Goal: Check status: Check status

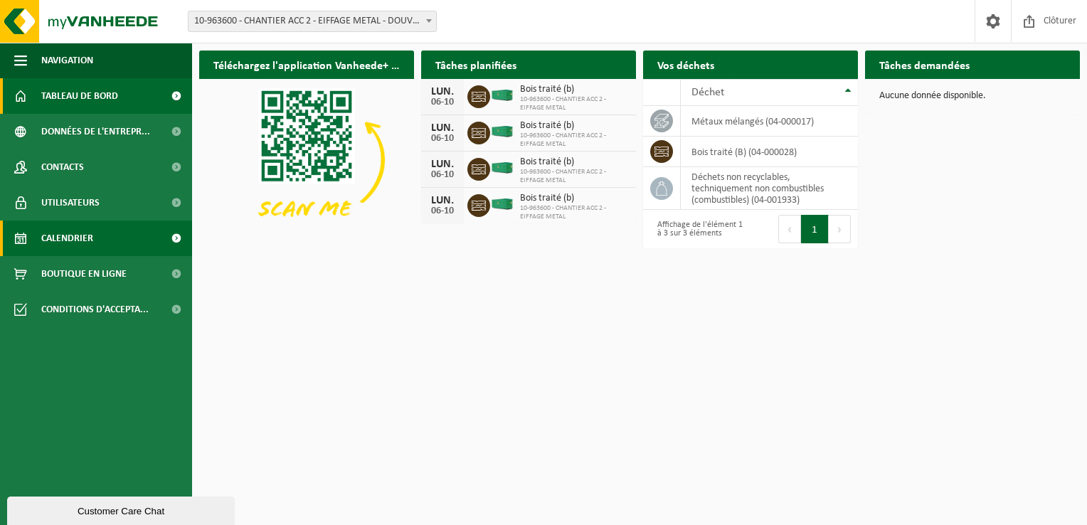
click at [65, 232] on span "Calendrier" at bounding box center [67, 238] width 52 height 36
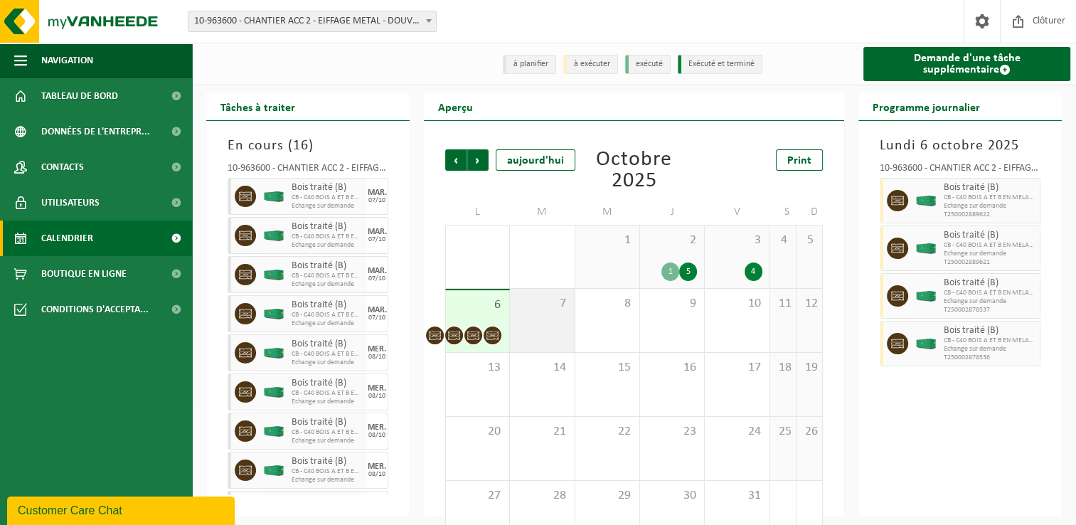
click at [539, 314] on div "7" at bounding box center [542, 320] width 64 height 63
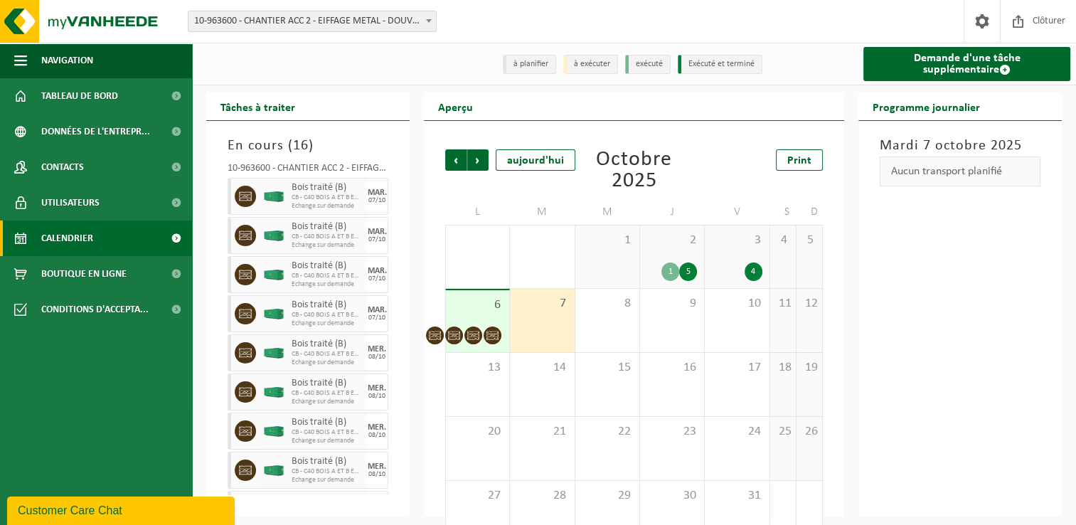
click at [686, 248] on span "2" at bounding box center [672, 241] width 50 height 16
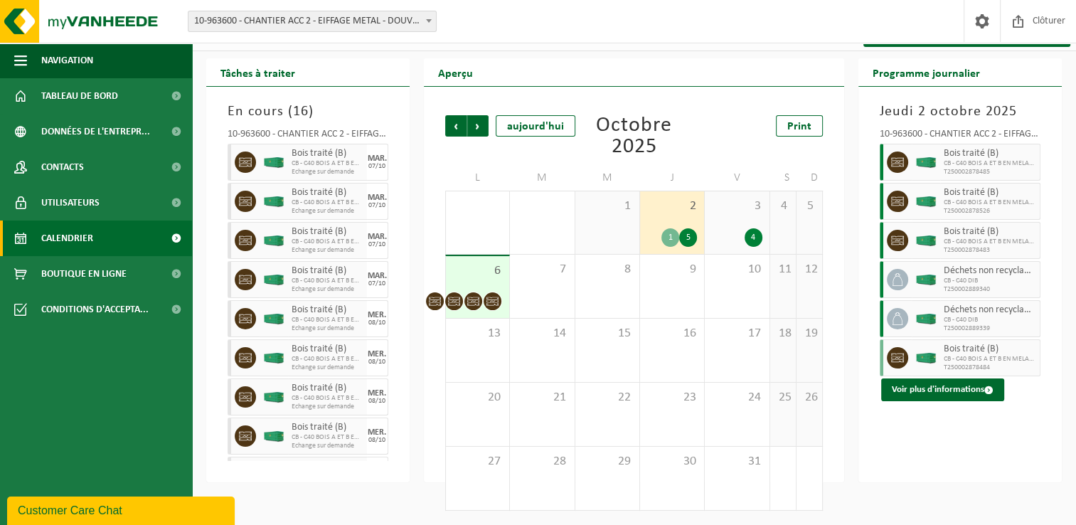
scroll to position [35, 0]
click at [984, 394] on button "Voir plus d'informations" at bounding box center [942, 389] width 123 height 23
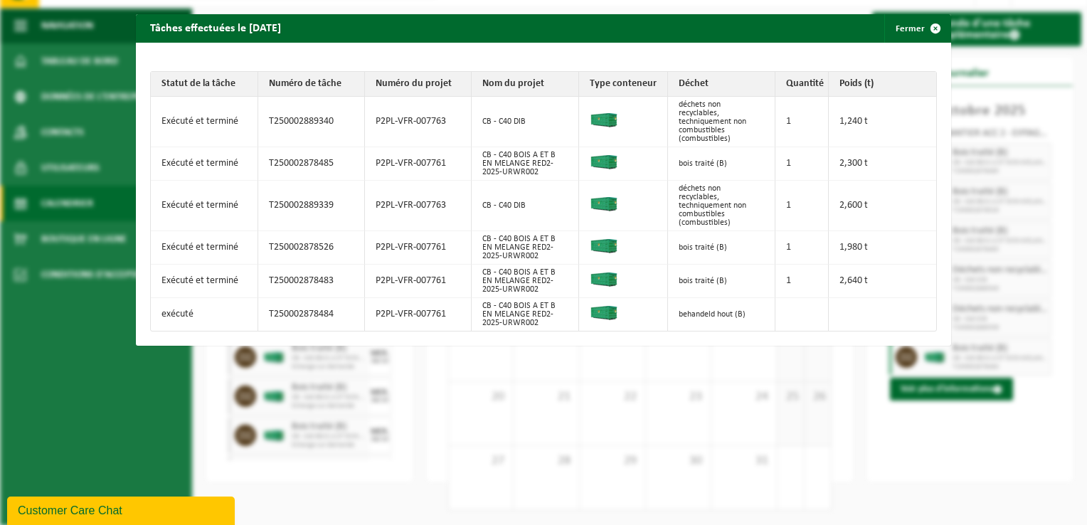
click at [835, 64] on div "Statut de la tâche Numéro de tâche Numéro du projet Nom du projet Type conteneu…" at bounding box center [543, 194] width 815 height 303
click at [930, 27] on span "button" at bounding box center [935, 28] width 28 height 28
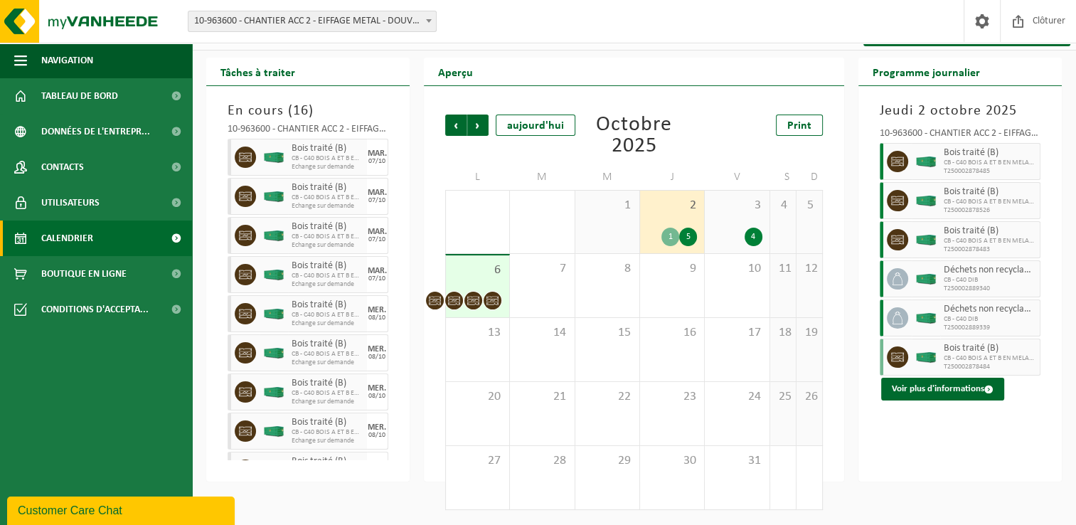
scroll to position [0, 0]
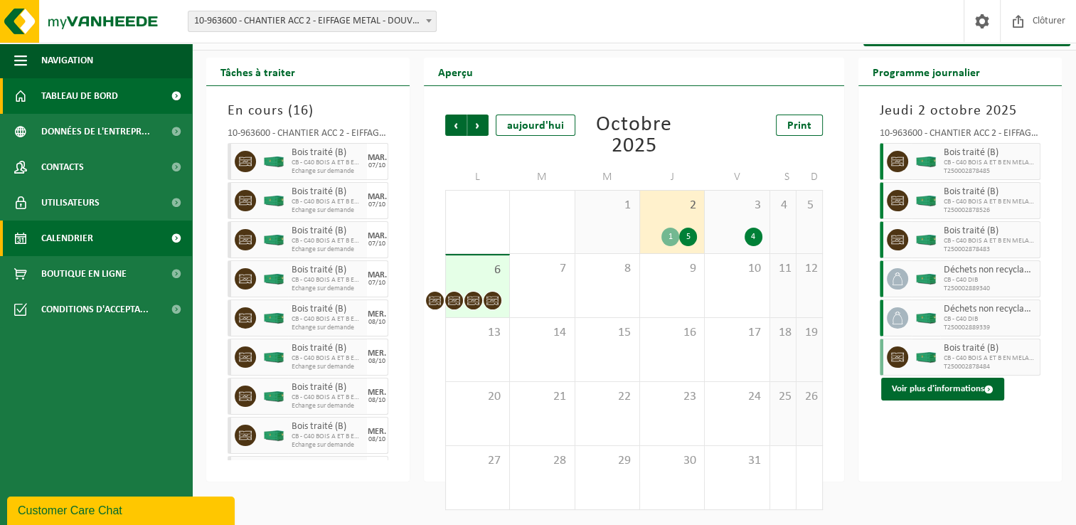
click at [80, 95] on span "Tableau de bord" at bounding box center [79, 96] width 77 height 36
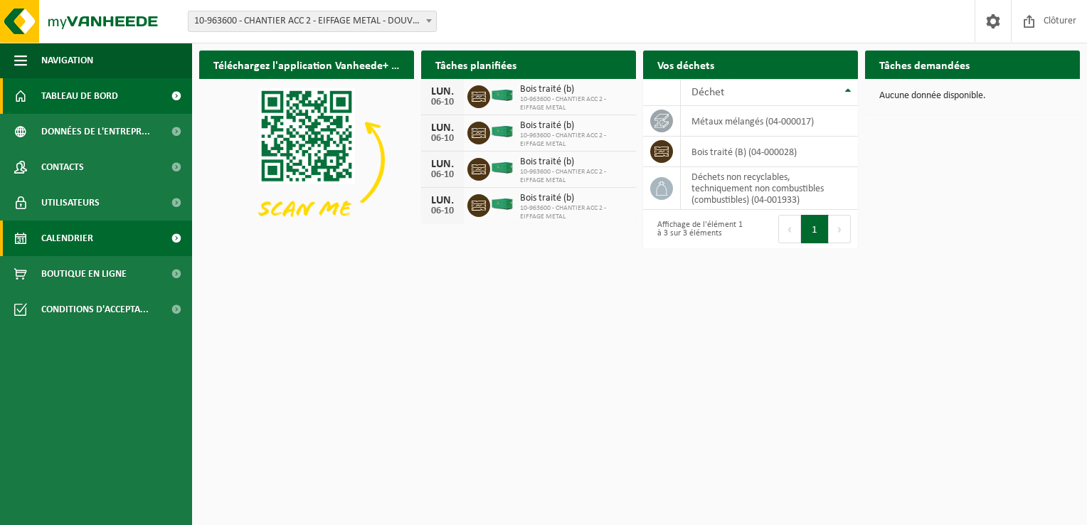
click at [87, 238] on span "Calendrier" at bounding box center [67, 238] width 52 height 36
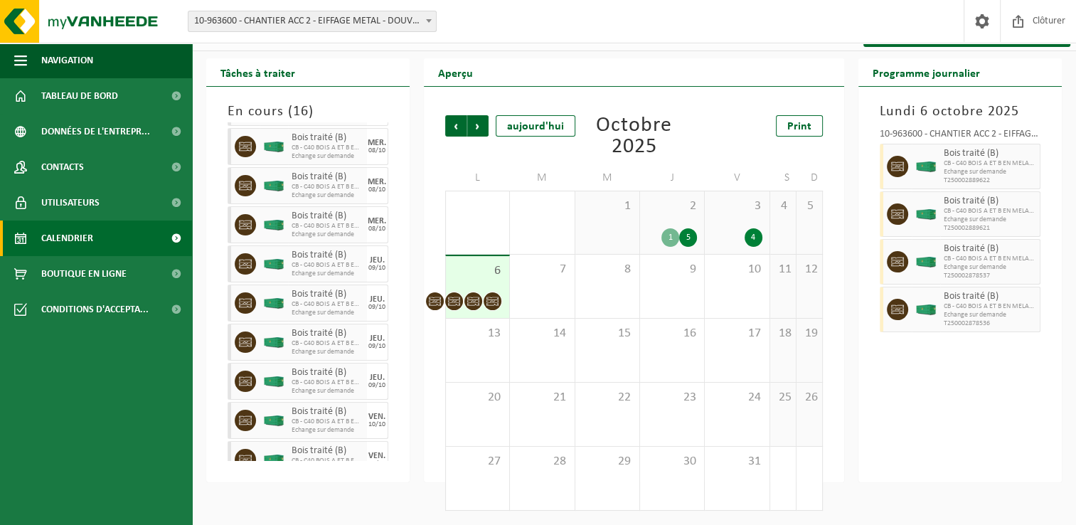
scroll to position [203, 0]
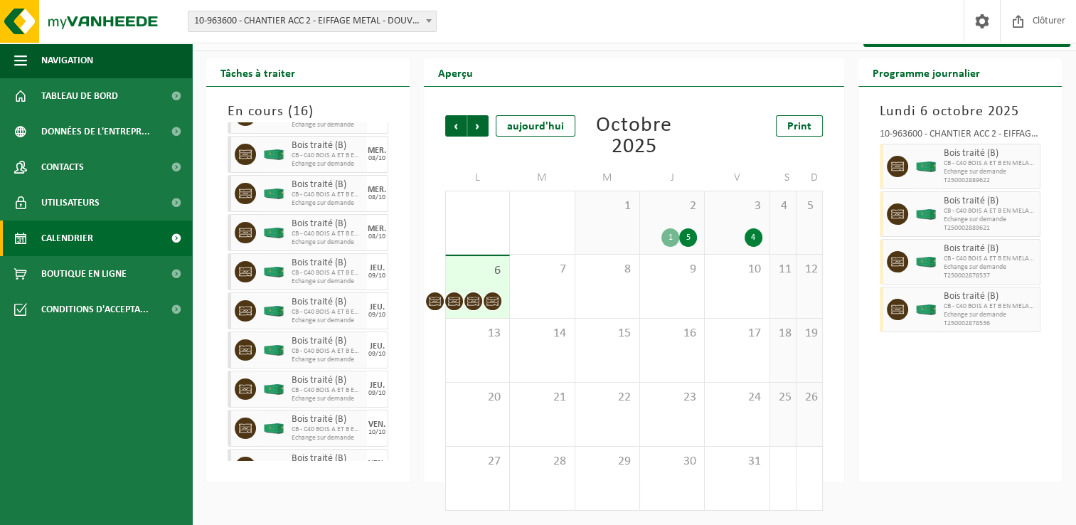
click at [421, 275] on div "Aperçu Précédent Suivant aujourd'hui Octobre 2025 Print L M M J V S D 29 30 8 1…" at bounding box center [634, 270] width 435 height 424
click at [492, 302] on icon at bounding box center [493, 301] width 12 height 12
click at [543, 277] on span "7" at bounding box center [542, 270] width 50 height 16
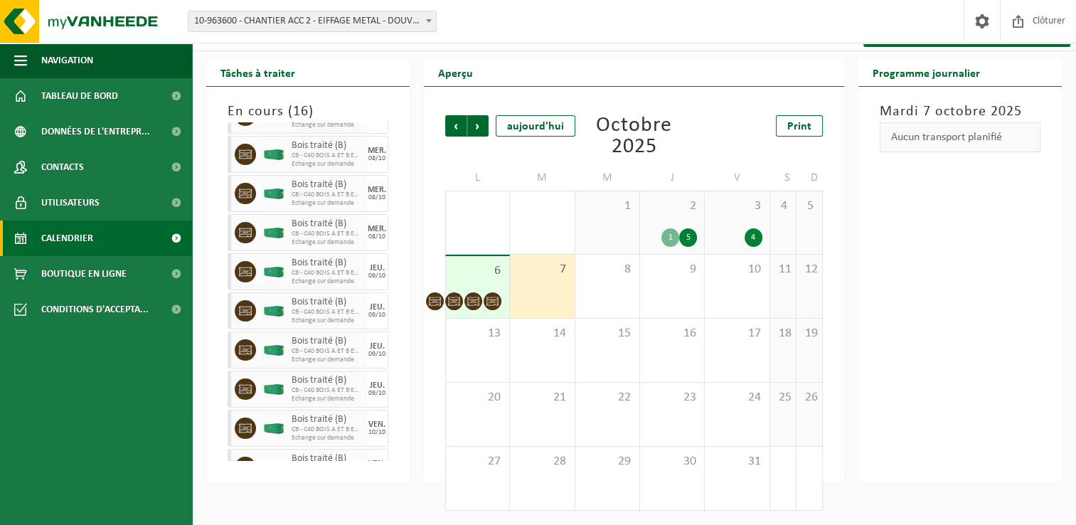
click at [473, 273] on span "6" at bounding box center [477, 271] width 49 height 16
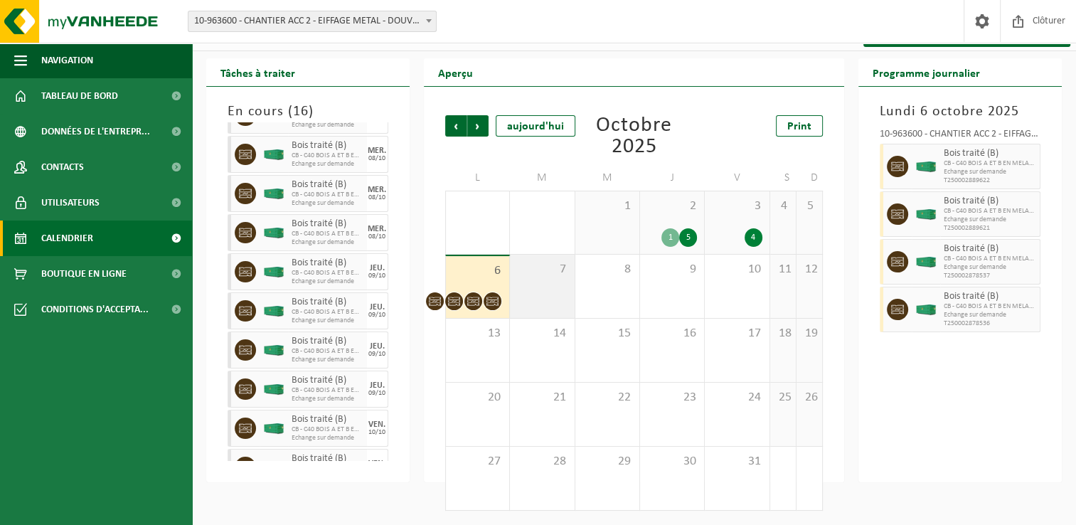
click at [547, 291] on div "7" at bounding box center [542, 286] width 64 height 63
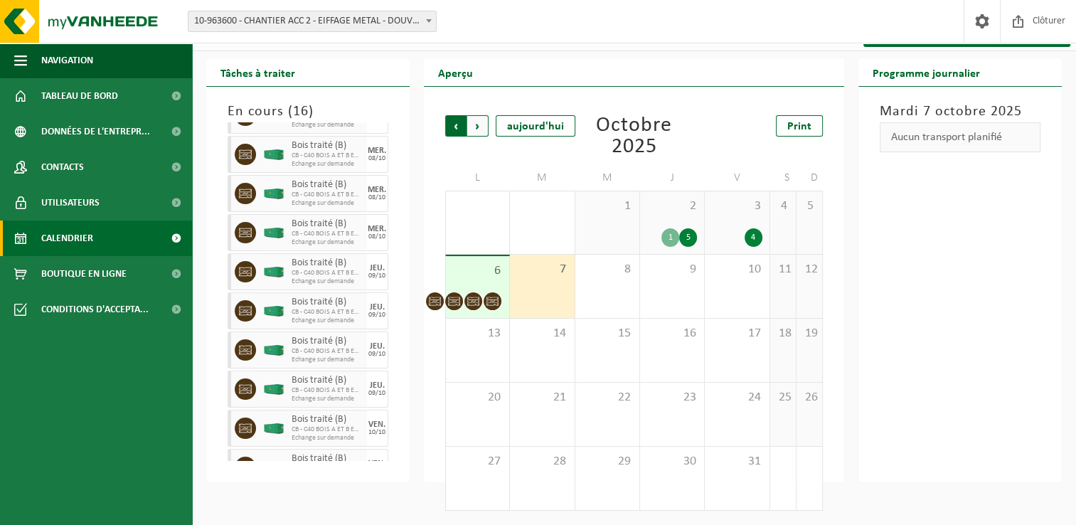
click at [481, 117] on span "Suivant" at bounding box center [477, 125] width 21 height 21
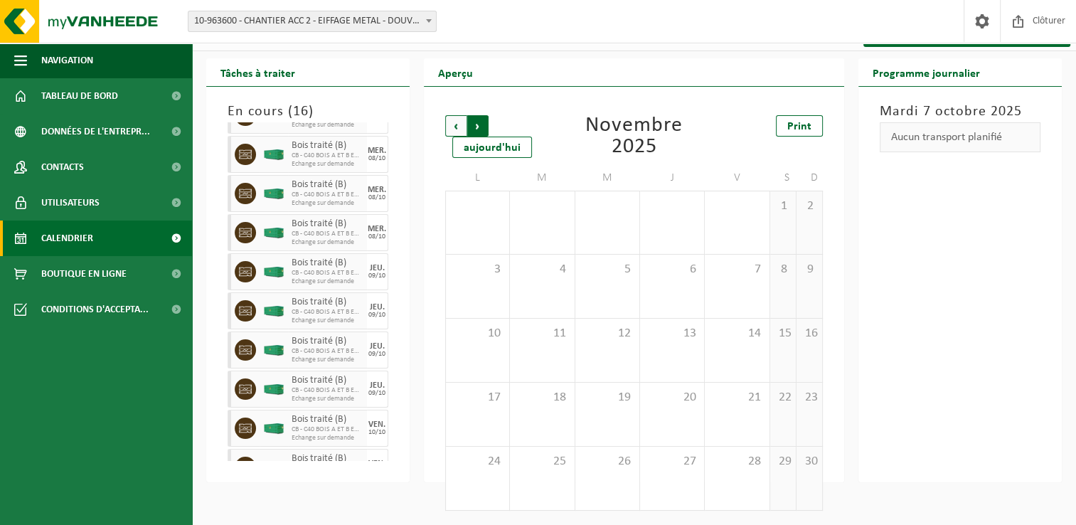
click at [447, 125] on span "Précédent" at bounding box center [455, 125] width 21 height 21
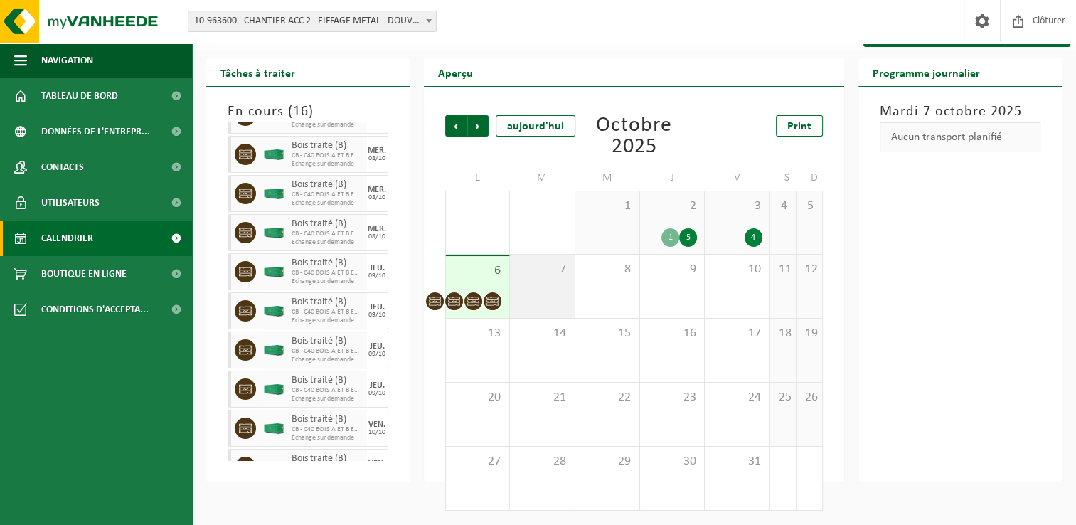
click at [547, 289] on div "7" at bounding box center [542, 286] width 64 height 63
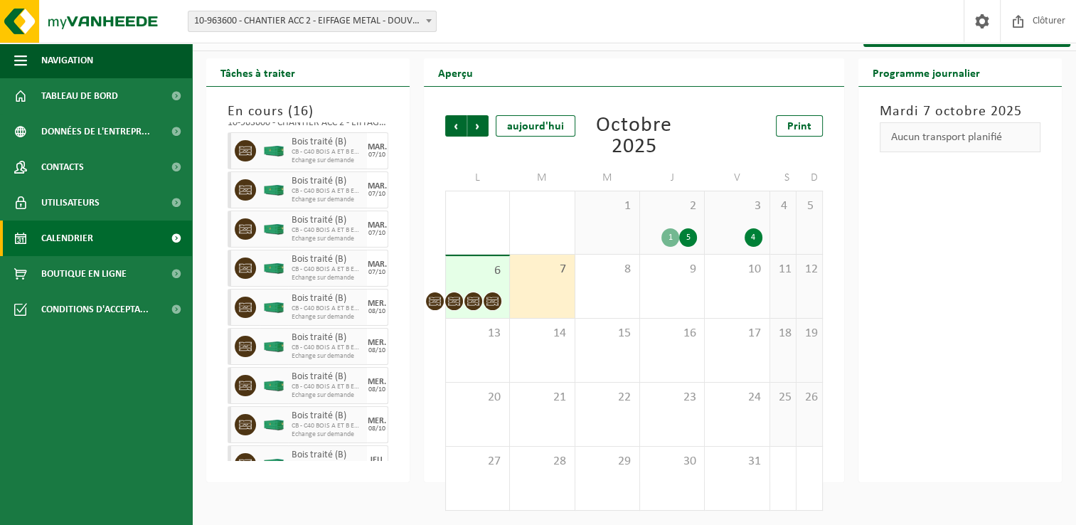
scroll to position [0, 0]
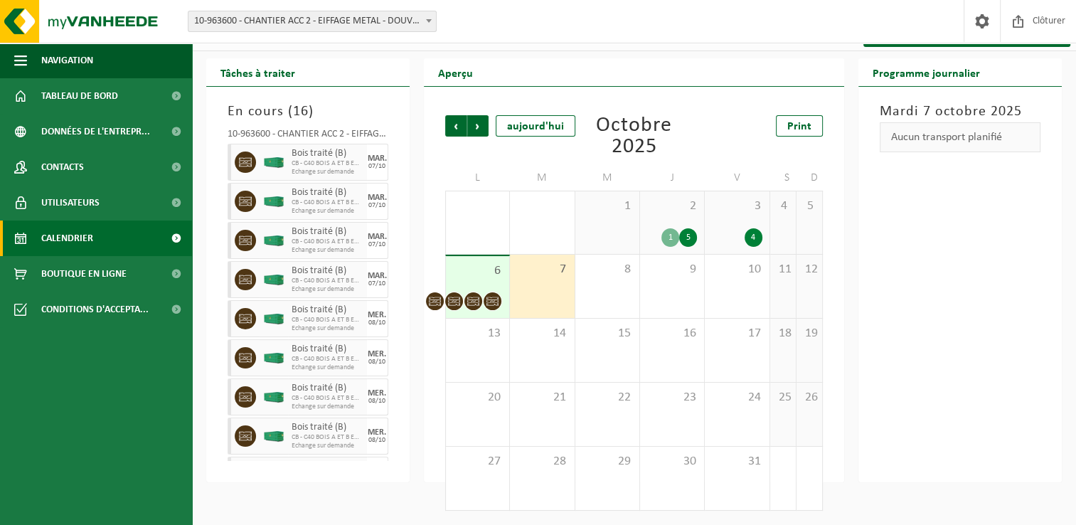
click at [307, 161] on span "CB - C40 BOIS A ET B EN MELANGE RED2-2025-URWR002" at bounding box center [328, 163] width 72 height 9
click at [248, 163] on icon at bounding box center [245, 162] width 13 height 13
click at [230, 169] on div at bounding box center [244, 162] width 32 height 37
